Goal: Communication & Community: Participate in discussion

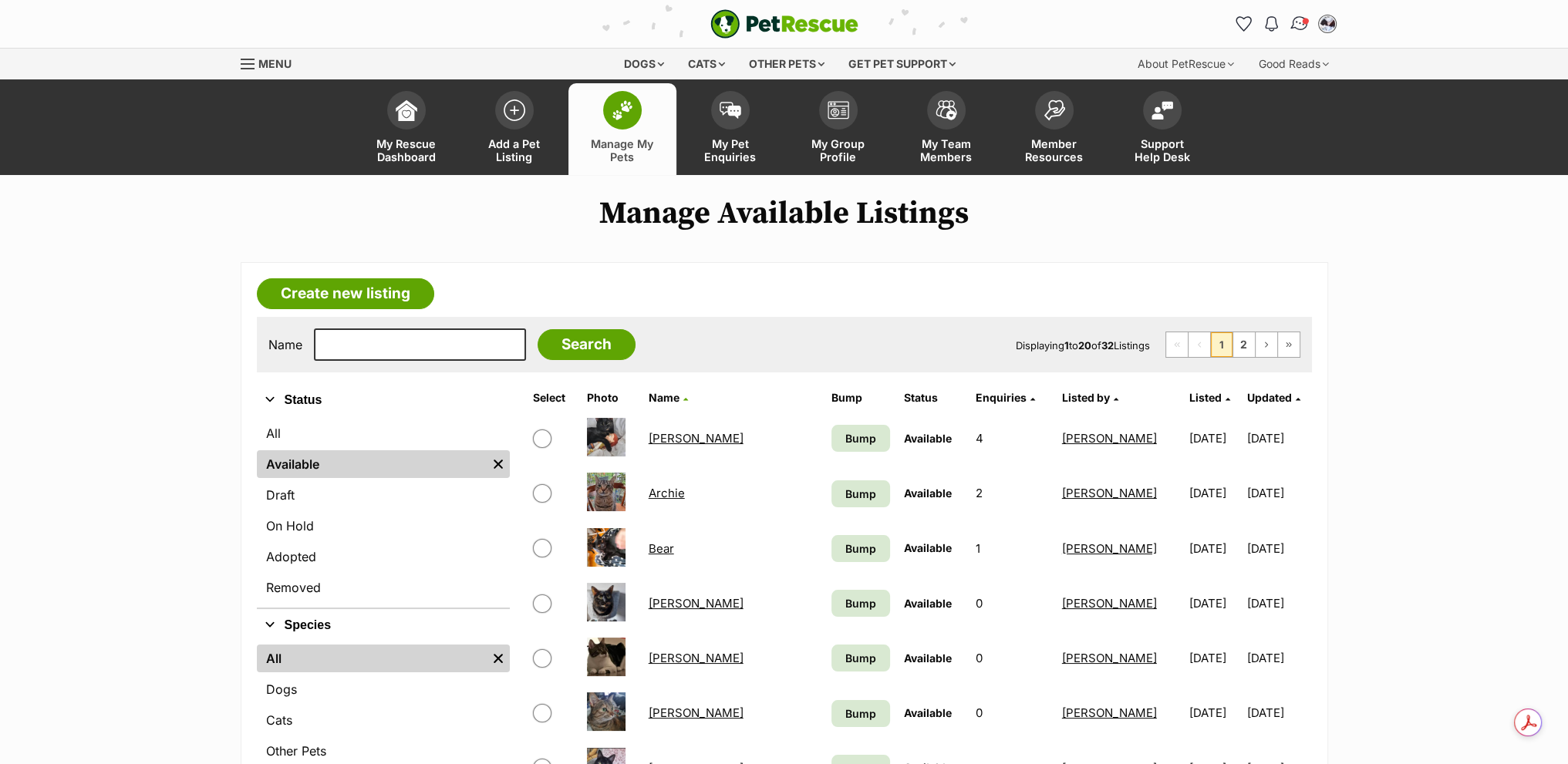
click at [1290, 27] on img "Conversations" at bounding box center [1299, 24] width 21 height 20
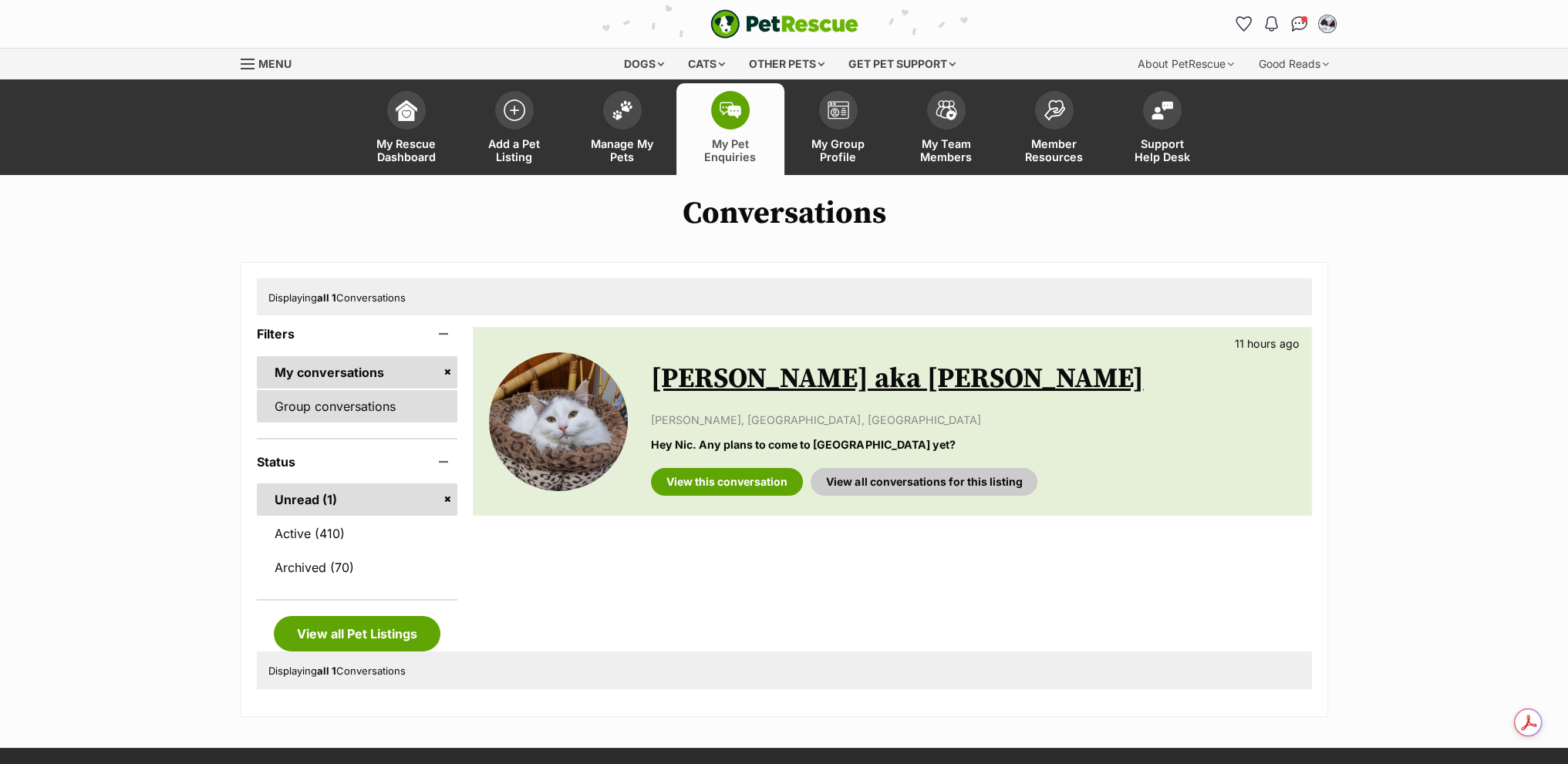
click at [334, 411] on link "Group conversations" at bounding box center [357, 406] width 201 height 32
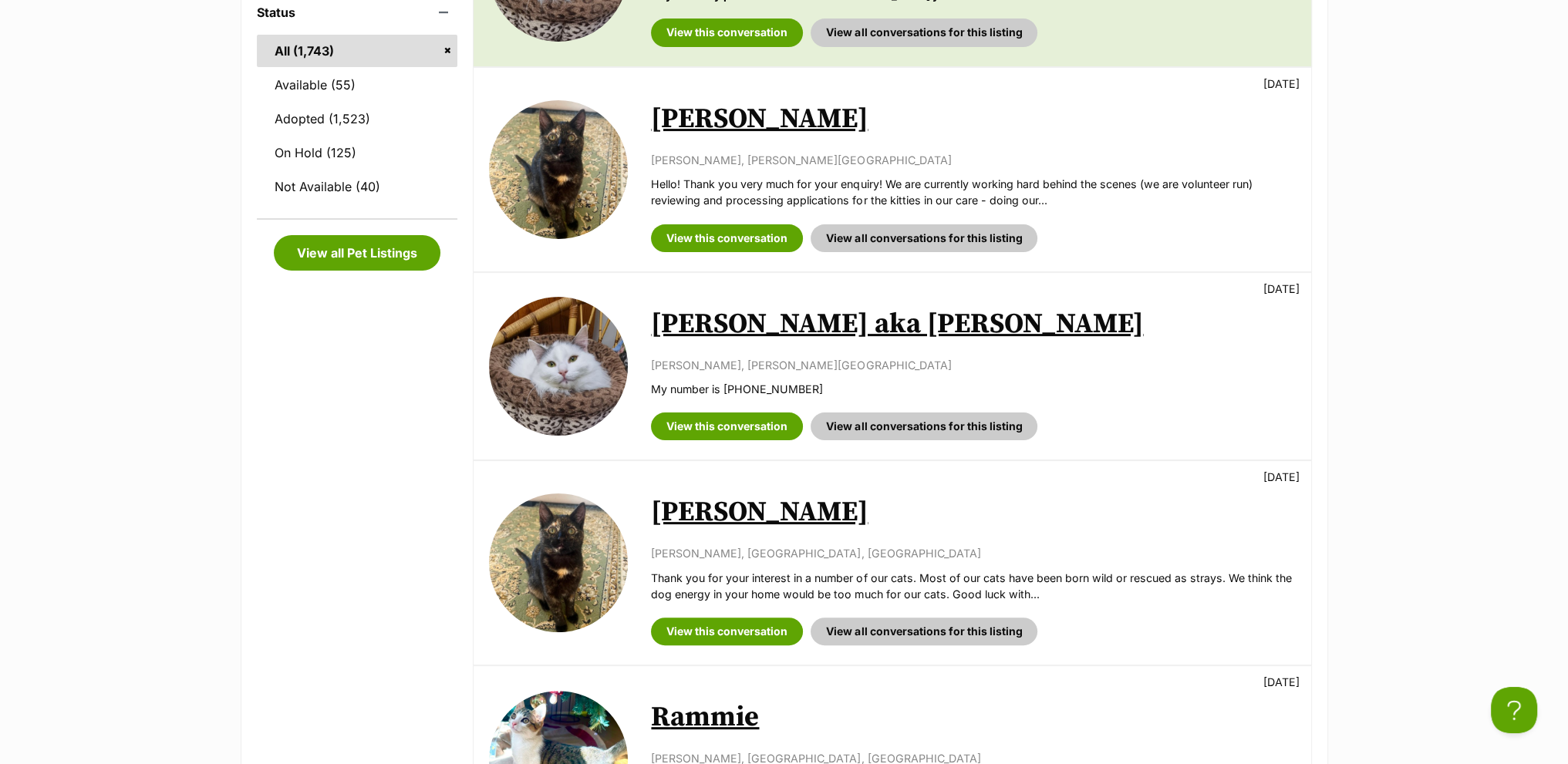
scroll to position [463, 0]
